Goal: Navigation & Orientation: Go to known website

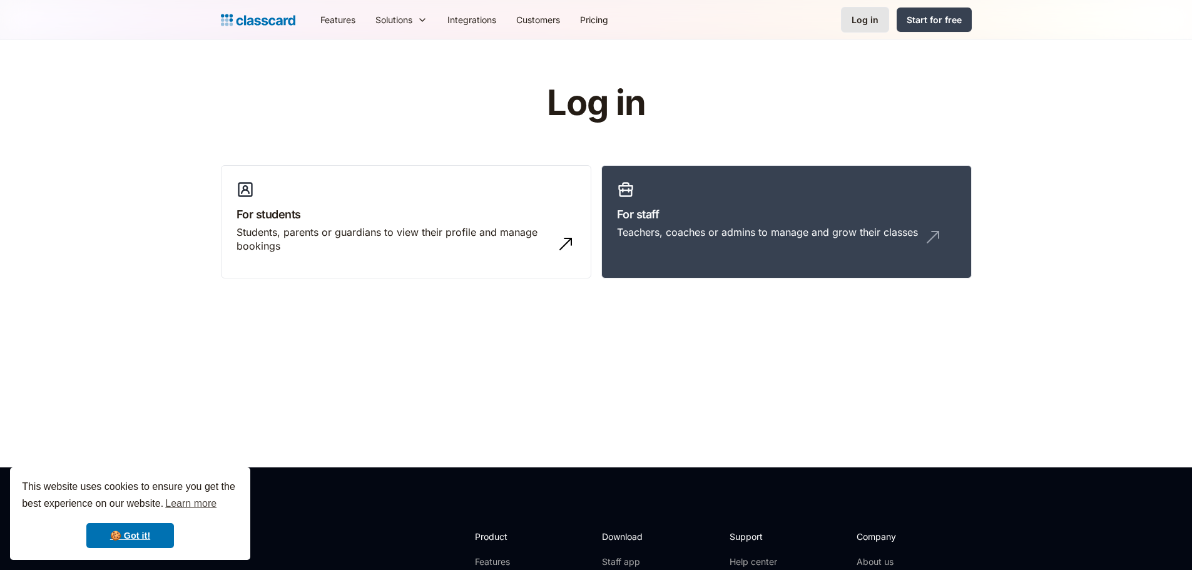
click at [859, 22] on div "Log in" at bounding box center [865, 19] width 27 height 13
click at [867, 21] on div "Log in" at bounding box center [865, 19] width 27 height 13
click at [782, 199] on link "For staff Teachers, coaches or admins to manage and grow their classes" at bounding box center [786, 222] width 370 height 114
